Goal: Task Accomplishment & Management: Complete application form

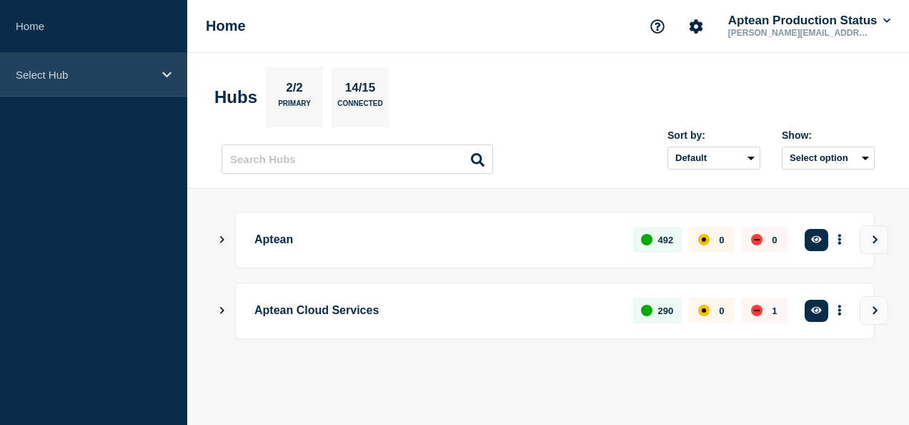
click at [60, 77] on p "Select Hub" at bounding box center [84, 75] width 137 height 12
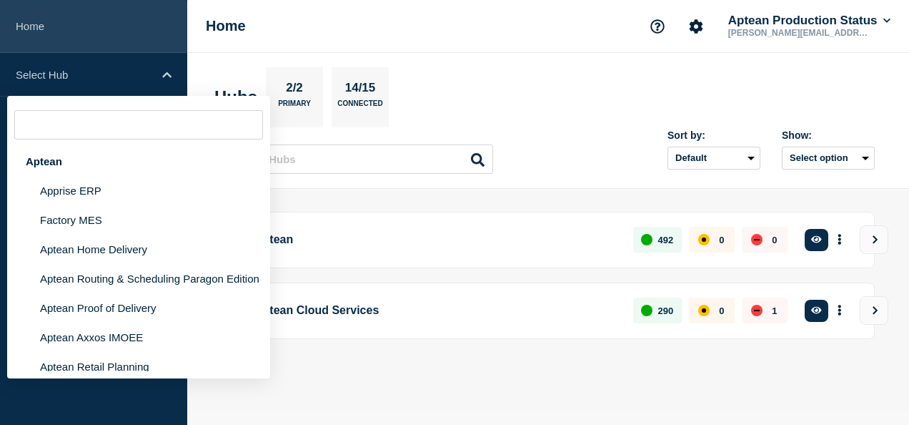
click at [67, 29] on link "Home" at bounding box center [93, 26] width 187 height 53
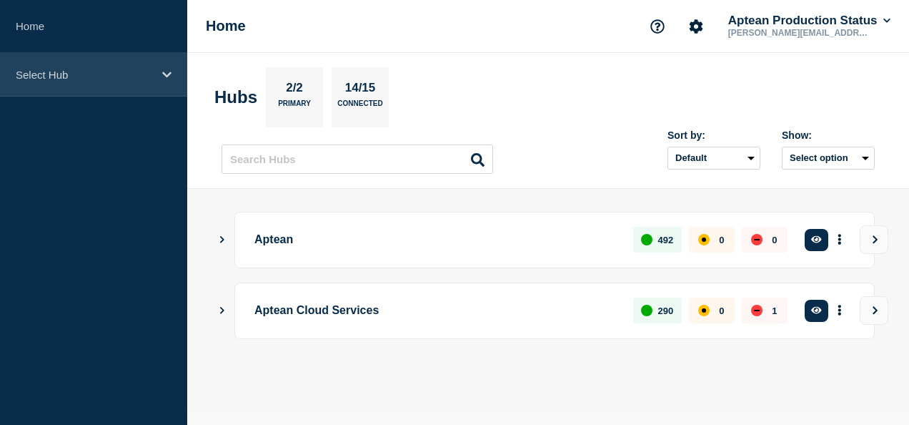
drag, startPoint x: 48, startPoint y: 67, endPoint x: 47, endPoint y: 83, distance: 15.7
click at [47, 68] on div "Select Hub" at bounding box center [93, 75] width 187 height 44
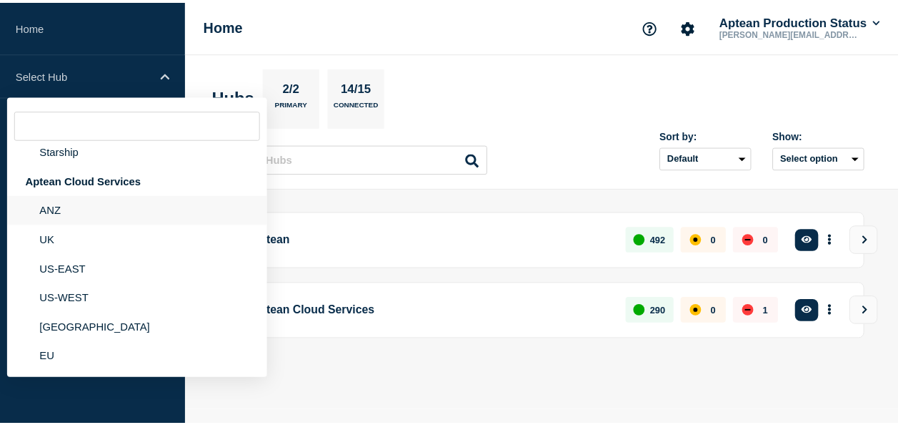
scroll to position [260, 0]
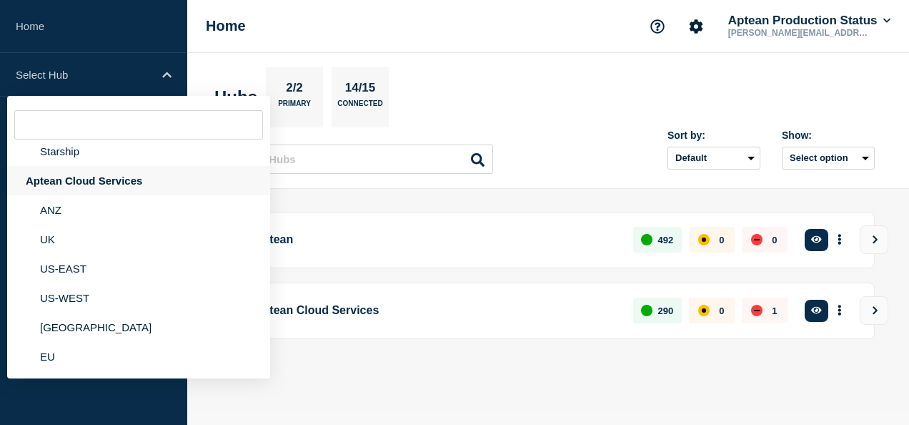
click at [114, 181] on div "Aptean Cloud Services" at bounding box center [138, 180] width 263 height 29
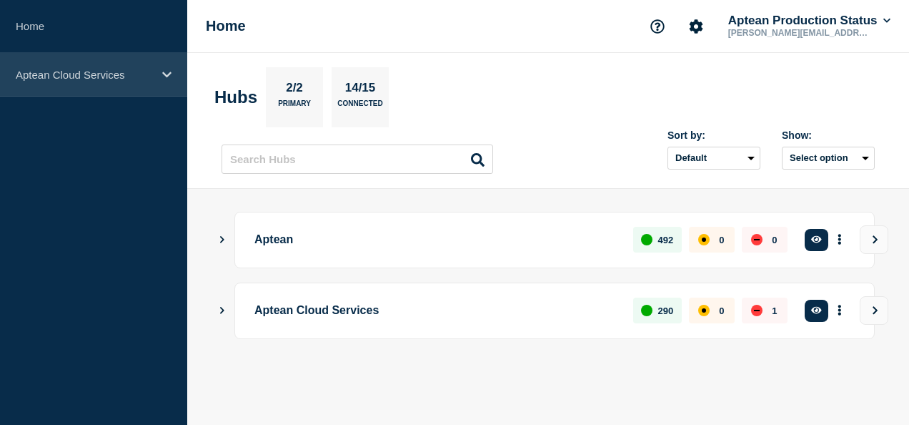
click at [114, 81] on div "Aptean Cloud Services" at bounding box center [93, 75] width 187 height 44
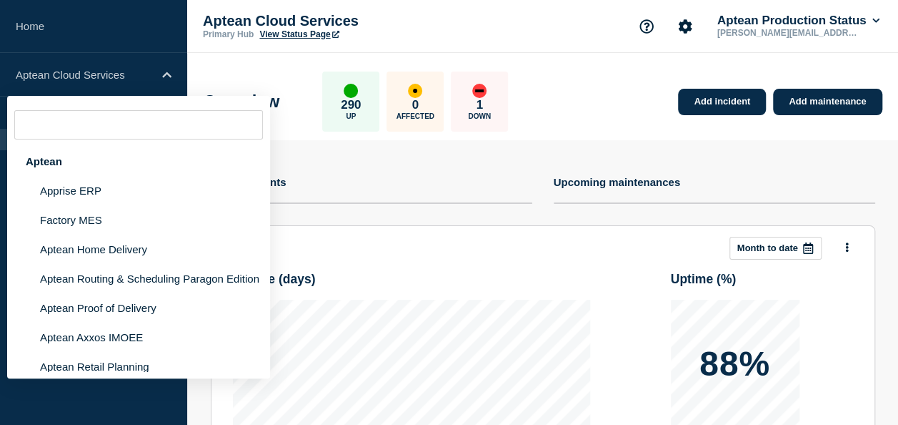
click at [595, 73] on div "Overview 290 Up 0 Affected 1 Down Add incident Add maintenance" at bounding box center [542, 96] width 711 height 87
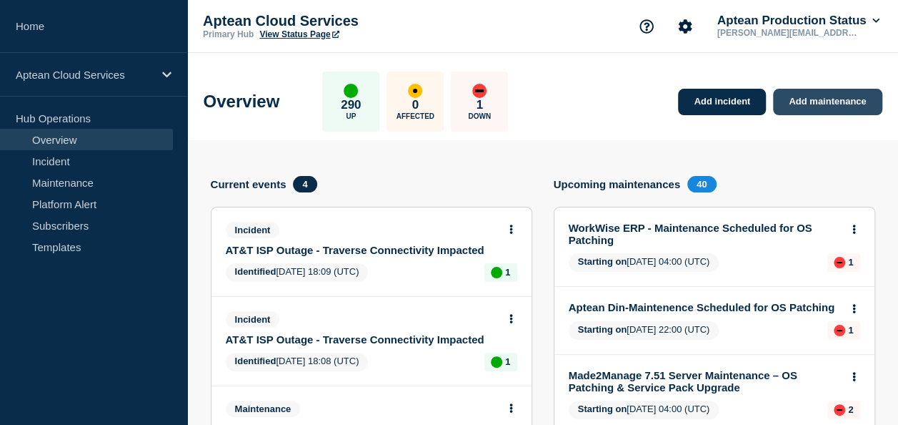
click at [801, 107] on link "Add maintenance" at bounding box center [827, 102] width 109 height 26
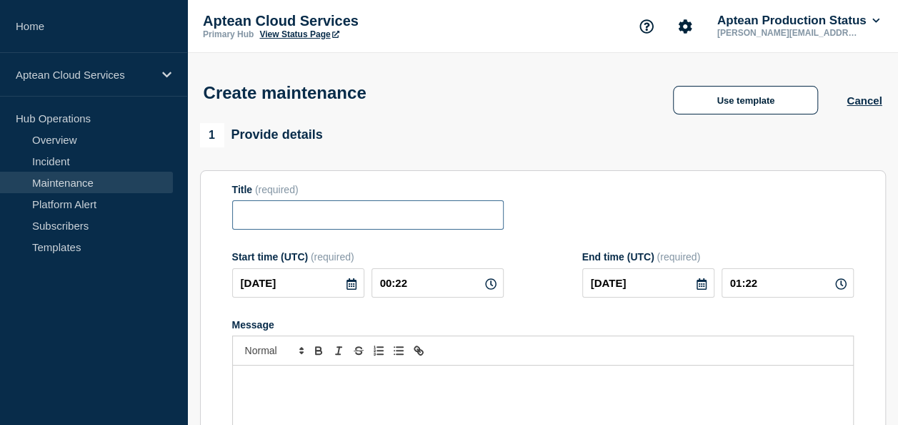
click at [341, 210] on input "Title" at bounding box center [368, 214] width 272 height 29
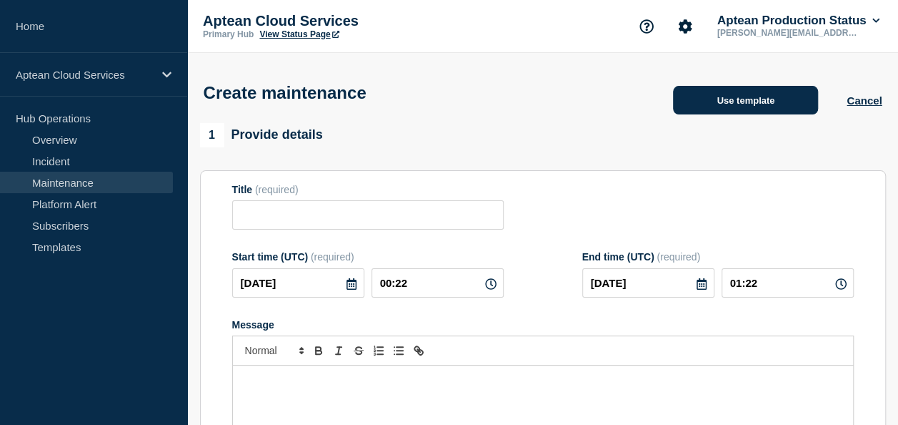
click at [725, 105] on button "Use template" at bounding box center [745, 100] width 145 height 29
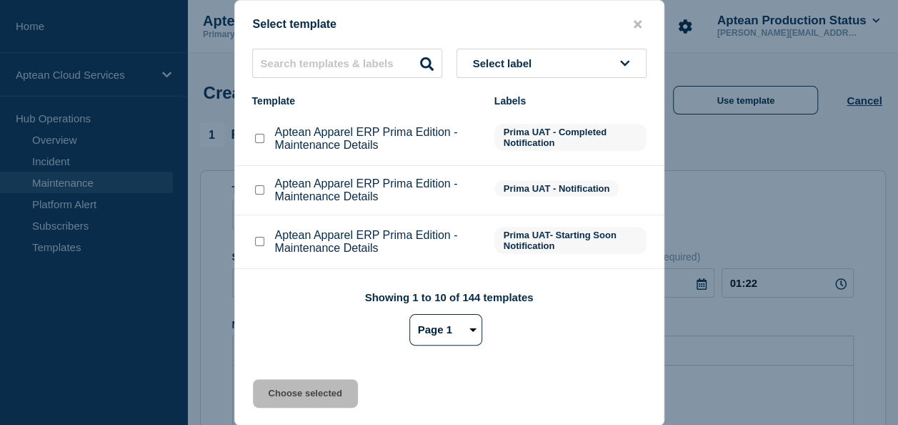
click at [415, 143] on p "Aptean Apparel ERP Prima Edition - Maintenance Details" at bounding box center [377, 139] width 205 height 26
click at [255, 139] on input "Aptean Apparel ERP Prima Edition - Maintenance Details checkbox" at bounding box center [259, 138] width 9 height 9
checkbox input "true"
click at [295, 390] on button "Choose selected" at bounding box center [305, 393] width 105 height 29
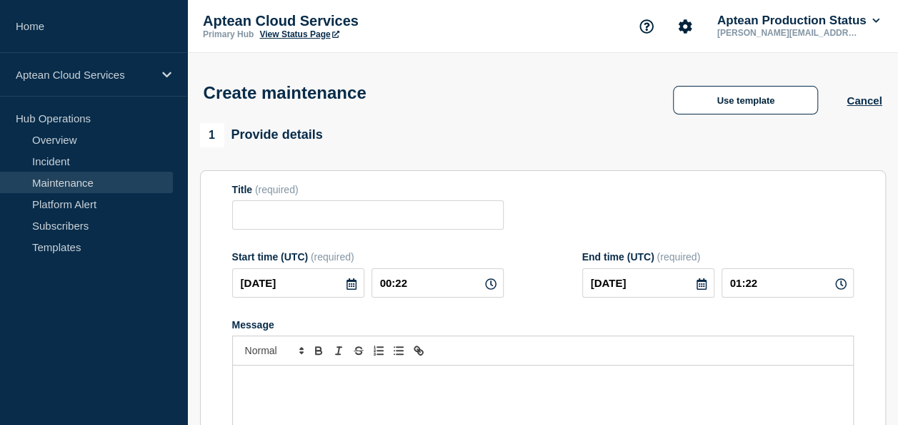
type input "Aptean Apparel ERP Prima Edition - Maintenance Details"
type input "04:22"
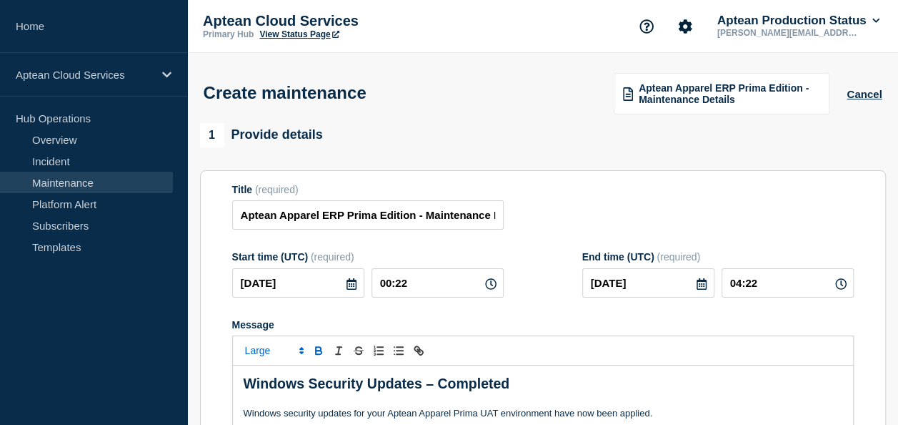
click at [352, 289] on icon at bounding box center [352, 283] width 10 height 11
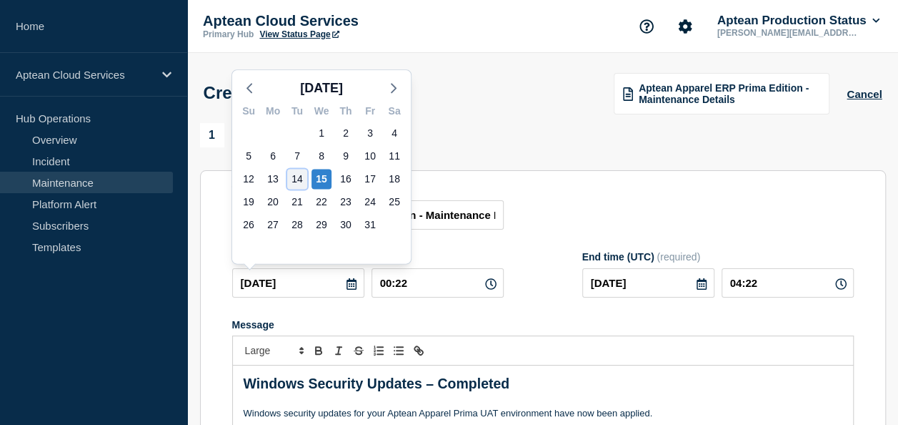
click at [302, 181] on div "14" at bounding box center [297, 179] width 20 height 20
type input "[DATE]"
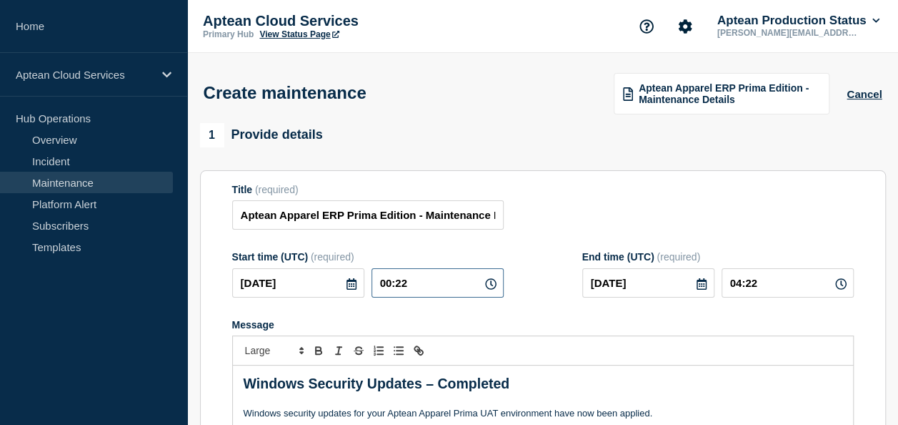
click at [391, 287] on input "00:22" at bounding box center [438, 282] width 132 height 29
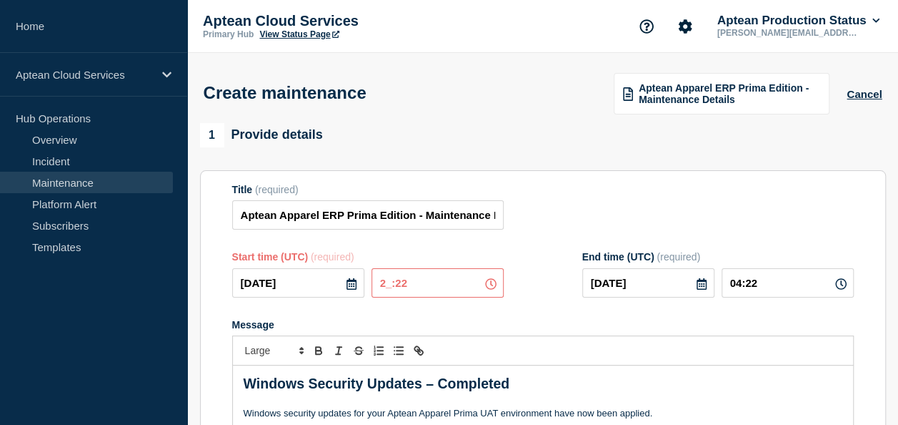
type input "22:22"
type input "[DATE]"
type input "02:22"
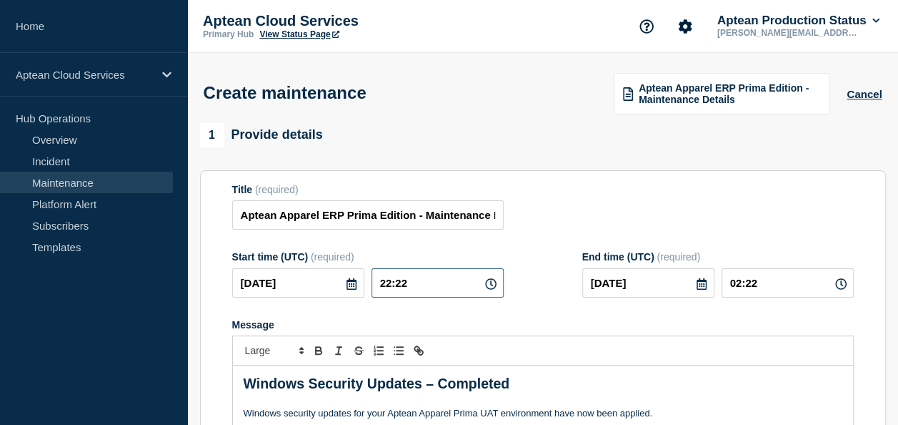
click at [408, 283] on input "22:22" at bounding box center [438, 282] width 132 height 29
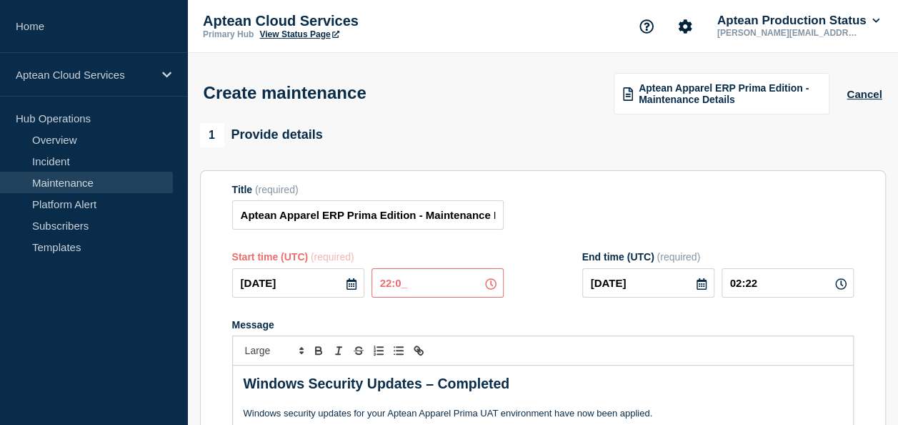
type input "22:00"
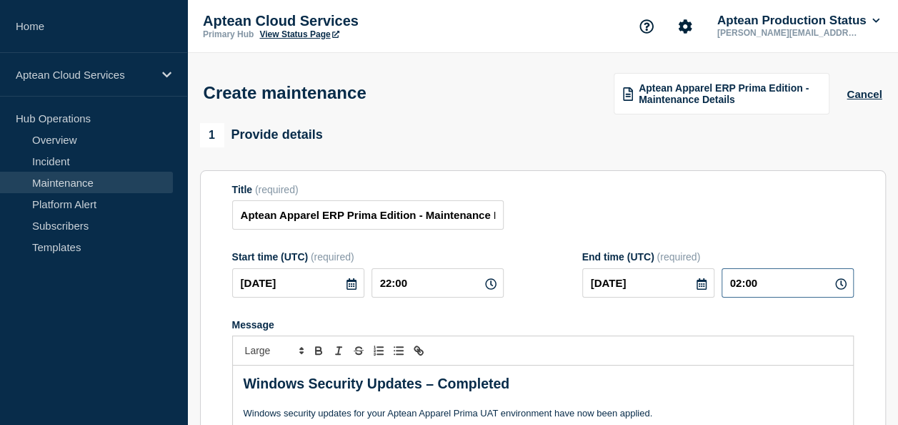
click at [743, 287] on input "02:00" at bounding box center [788, 282] width 132 height 29
click at [773, 288] on input "00:00" at bounding box center [788, 282] width 132 height 29
click at [713, 224] on div "Title (required) Aptean Apparel ERP Prima Edition - Maintenance Details" at bounding box center [543, 207] width 622 height 46
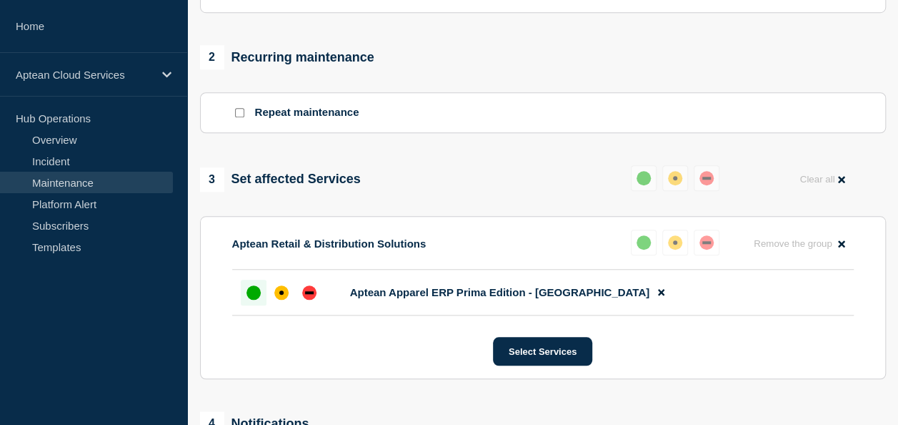
scroll to position [572, 0]
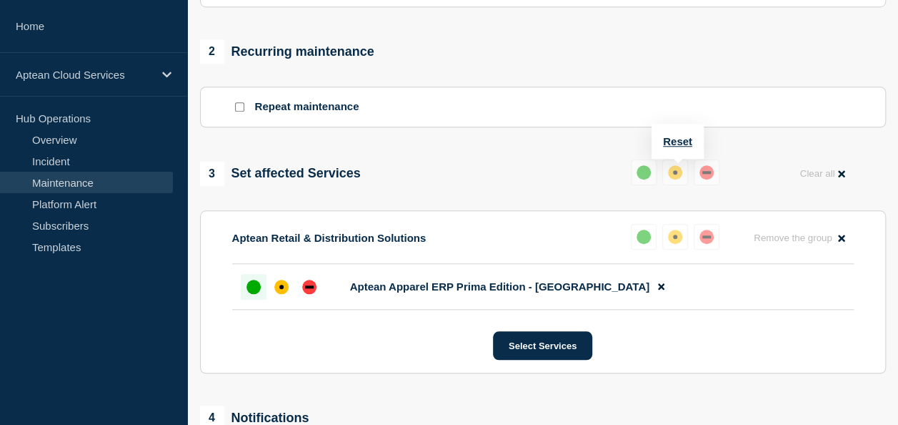
click at [638, 170] on button at bounding box center [644, 172] width 26 height 26
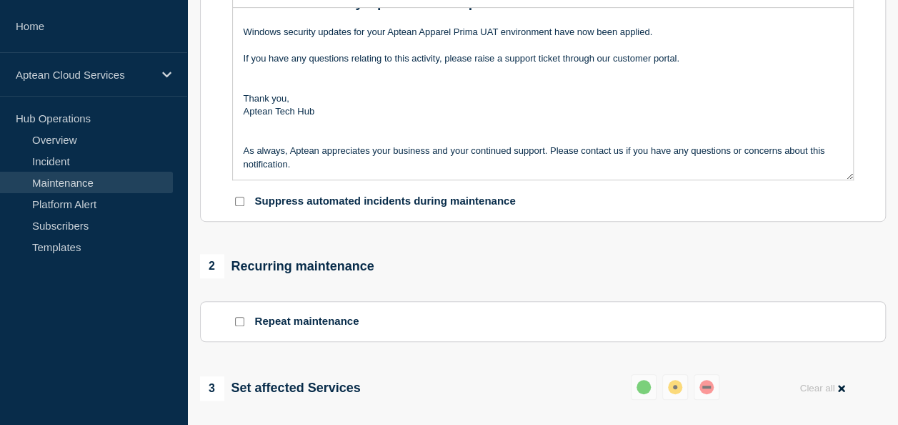
scroll to position [71, 0]
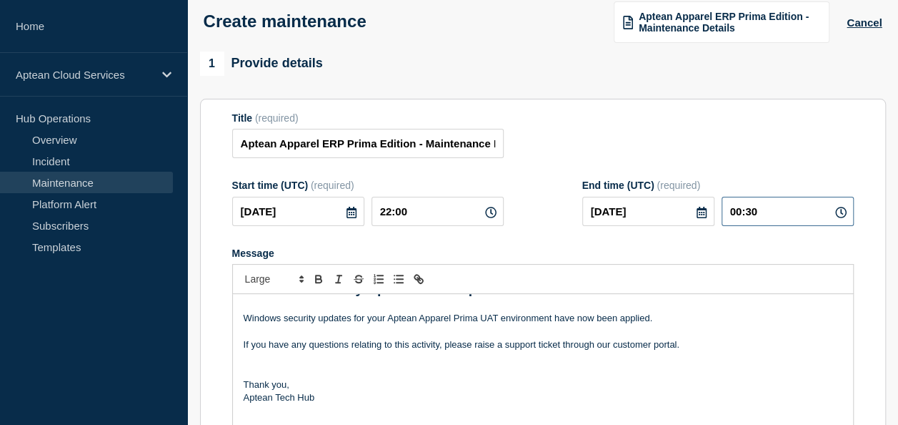
click at [770, 214] on input "00:30" at bounding box center [788, 211] width 132 height 29
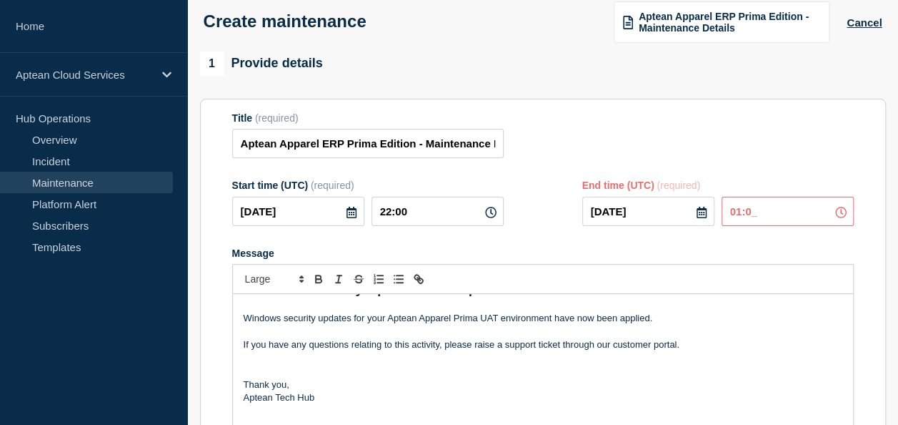
type input "01:00"
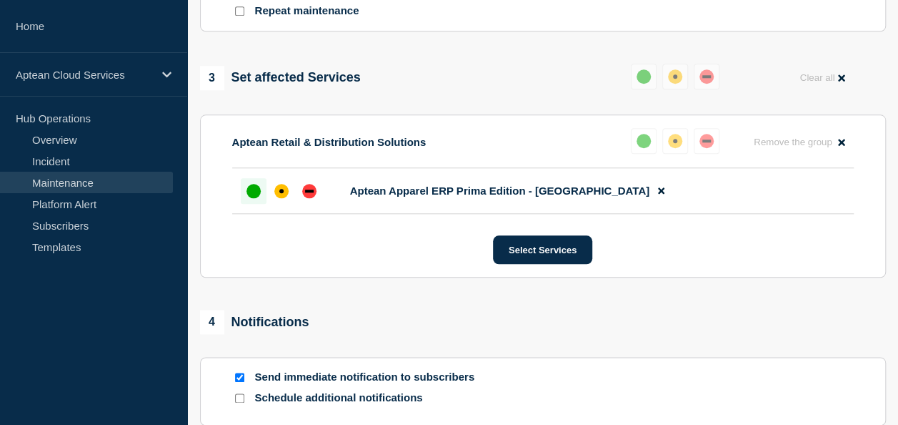
scroll to position [610, 0]
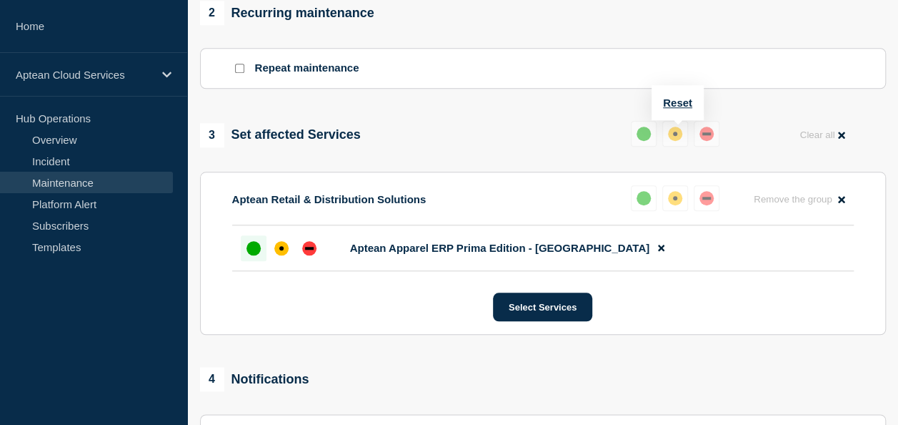
click at [640, 137] on div "up" at bounding box center [644, 134] width 14 height 14
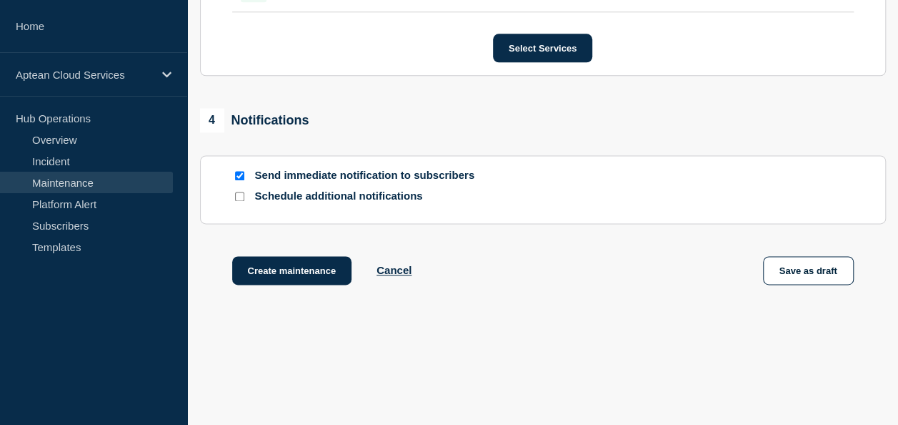
scroll to position [896, 0]
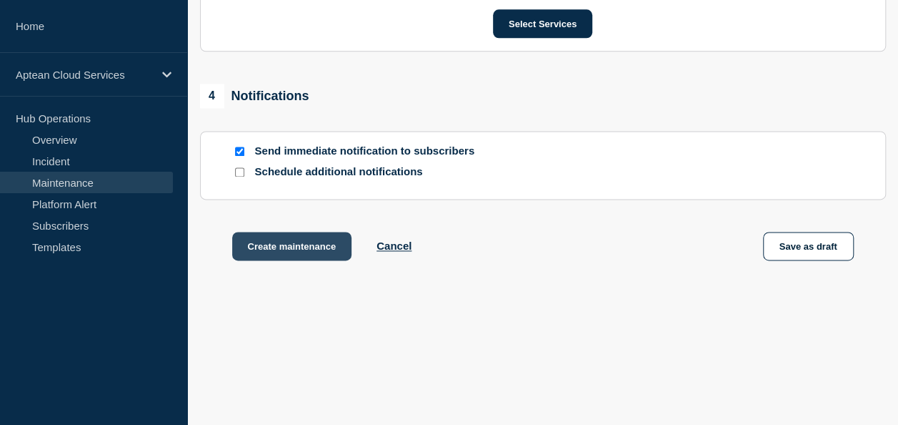
click at [312, 245] on button "Create maintenance" at bounding box center [292, 246] width 120 height 29
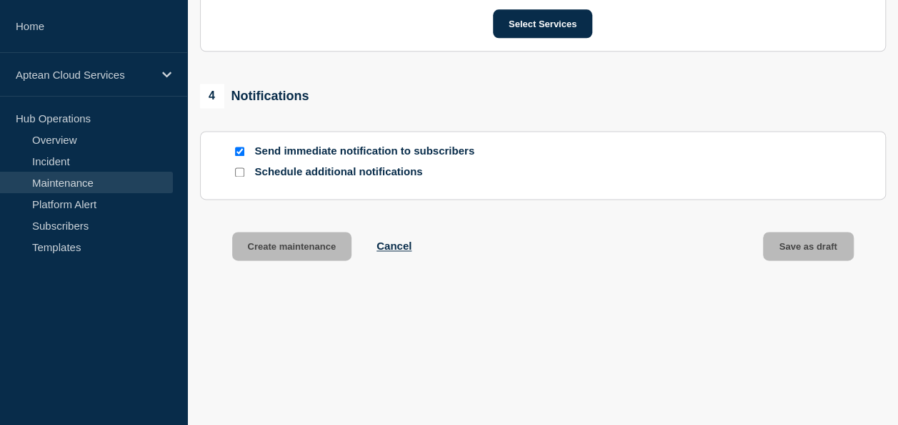
scroll to position [926, 0]
